Goal: Task Accomplishment & Management: Use online tool/utility

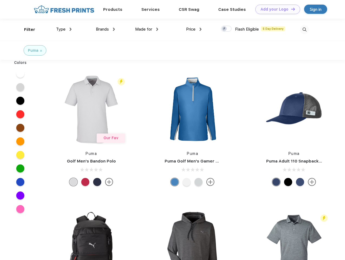
scroll to position [0, 0]
click at [276, 9] on link "Add your Logo Design Tool" at bounding box center [278, 9] width 45 height 9
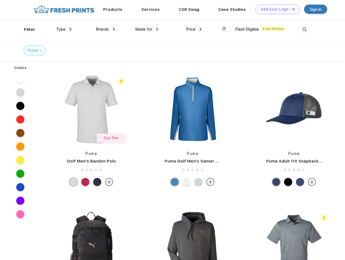
click at [0, 0] on div "Design Tool" at bounding box center [0, 0] width 0 height 0
click at [291, 9] on link "Add your Logo Design Tool" at bounding box center [278, 9] width 45 height 9
click at [26, 30] on div "Filter" at bounding box center [29, 30] width 11 height 6
click at [64, 29] on span "Type" at bounding box center [60, 29] width 9 height 5
click at [105, 29] on span "Brands" at bounding box center [102, 29] width 13 height 5
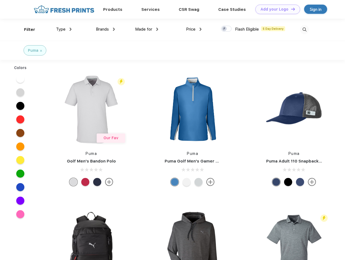
click at [147, 29] on span "Made for" at bounding box center [143, 29] width 17 height 5
click at [194, 29] on span "Price" at bounding box center [190, 29] width 9 height 5
click at [227, 29] on div at bounding box center [226, 29] width 11 height 6
click at [225, 29] on input "checkbox" at bounding box center [223, 27] width 4 height 4
click at [305, 30] on img at bounding box center [304, 29] width 9 height 9
